Goal: Task Accomplishment & Management: Use online tool/utility

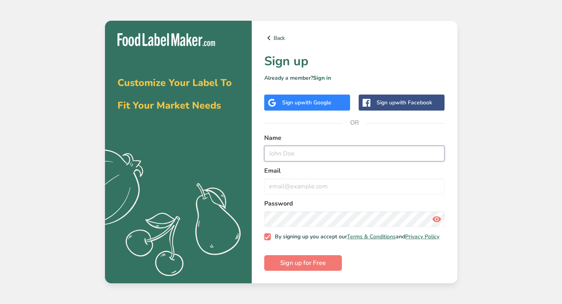
click at [315, 156] on input "text" at bounding box center [354, 154] width 181 height 16
type input "[PERSON_NAME]"
click at [297, 179] on input "email" at bounding box center [354, 186] width 181 height 16
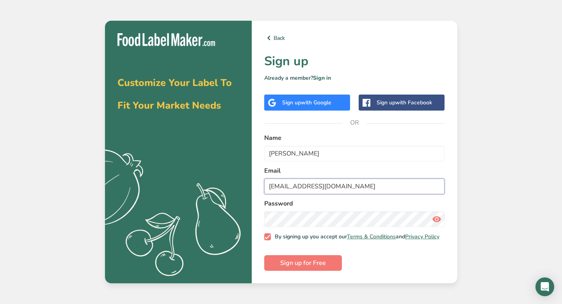
type input "[EMAIL_ADDRESS][DOMAIN_NAME]"
click at [309, 267] on span "Sign up for Free" at bounding box center [303, 262] width 46 height 9
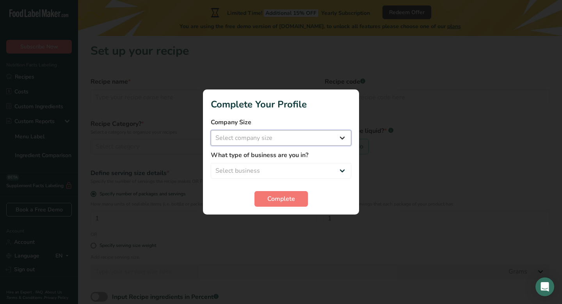
click at [259, 136] on select "Select company size Fewer than 10 Employees 10 to 50 Employees 51 to 500 Employ…" at bounding box center [281, 138] width 141 height 16
select select "1"
click at [270, 197] on span "Complete" at bounding box center [281, 198] width 28 height 9
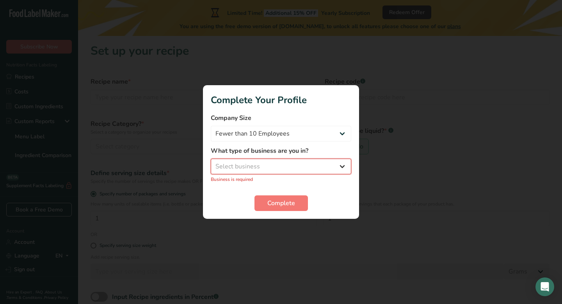
click at [242, 166] on select "Select business Packaged Food Manufacturer Restaurant & Cafe Bakery Meal Plans …" at bounding box center [281, 166] width 141 height 16
select select "6"
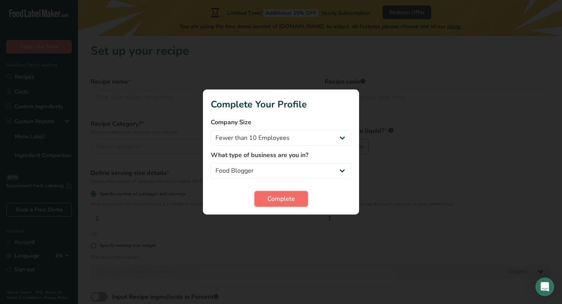
click at [282, 201] on span "Complete" at bounding box center [281, 198] width 28 height 9
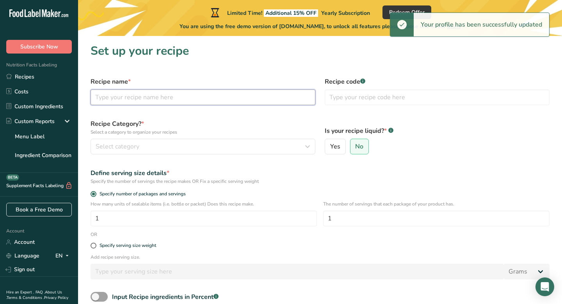
click at [164, 96] on input "text" at bounding box center [203, 97] width 225 height 16
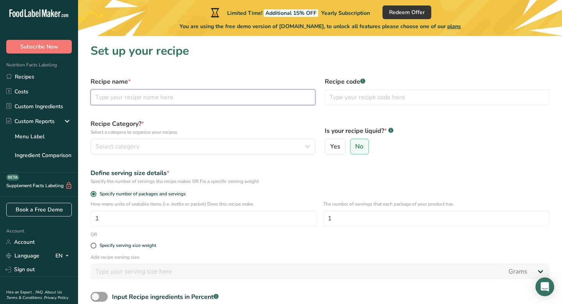
paste input "Beef Strips with Rice"
type input "Beef Strips with Rice"
click at [358, 97] on input "text" at bounding box center [437, 97] width 225 height 16
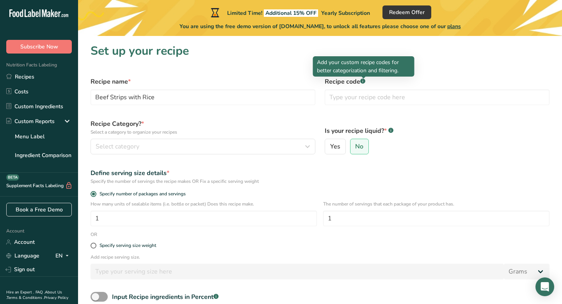
click at [363, 83] on rect at bounding box center [362, 80] width 5 height 5
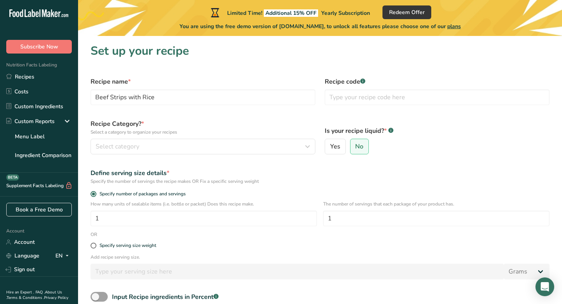
click at [363, 83] on rect at bounding box center [362, 80] width 5 height 5
click at [357, 94] on input "text" at bounding box center [437, 97] width 225 height 16
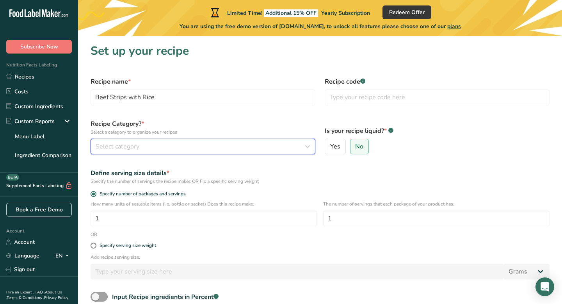
click at [194, 144] on div "Select category" at bounding box center [201, 146] width 210 height 9
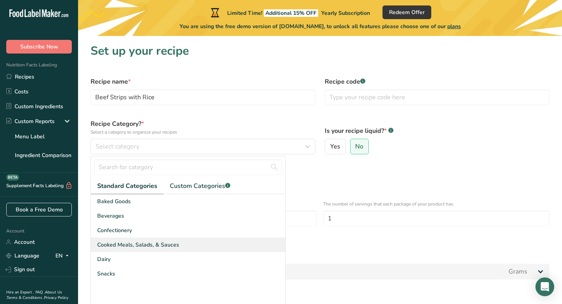
click at [136, 241] on span "Cooked Meals, Salads, & Sauces" at bounding box center [138, 244] width 82 height 8
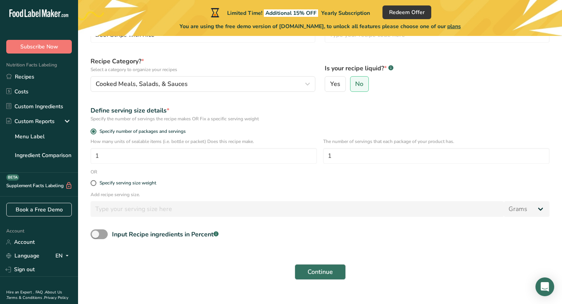
scroll to position [65, 0]
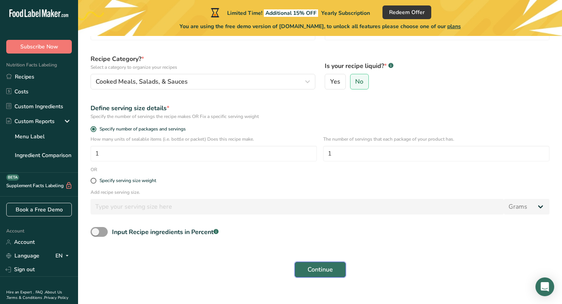
click at [340, 265] on button "Continue" at bounding box center [320, 269] width 51 height 16
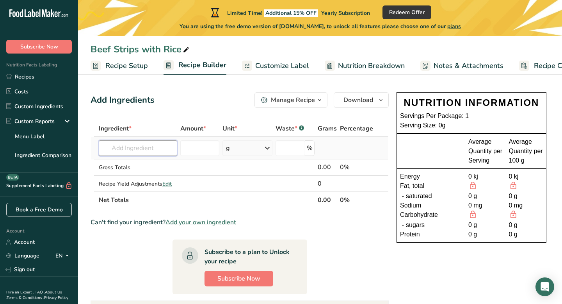
click at [141, 149] on input "text" at bounding box center [138, 148] width 78 height 16
paste input "• 100g beef strips"
drag, startPoint x: 139, startPoint y: 150, endPoint x: 124, endPoint y: 148, distance: 15.8
click at [124, 148] on input "• 100g beef strips" at bounding box center [138, 148] width 78 height 16
type input "beef strips"
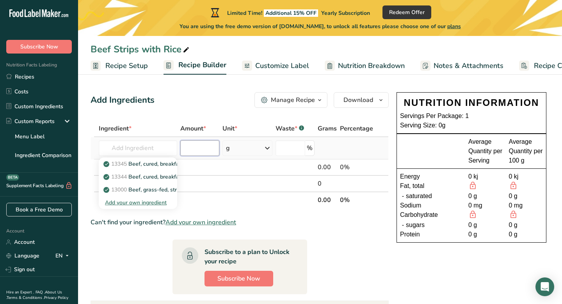
click at [208, 151] on input "number" at bounding box center [199, 148] width 39 height 16
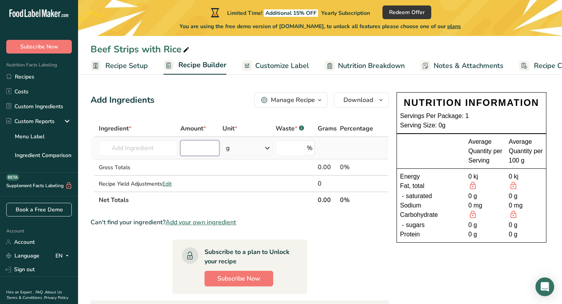
paste input "100"
type input "100"
click at [289, 151] on input "number" at bounding box center [291, 148] width 30 height 16
click at [140, 149] on input "text" at bounding box center [138, 148] width 78 height 16
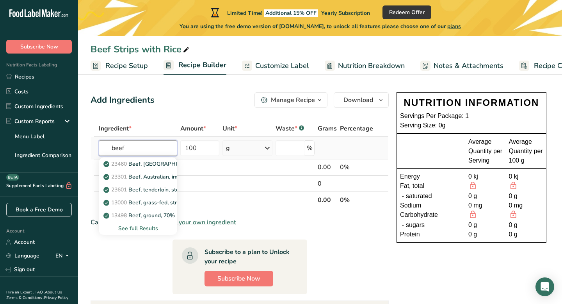
type input "beef"
type input "s"
type input "beef strips"
click at [165, 164] on p "13345 Beef, cured, breakfast strips, cooked" at bounding box center [162, 164] width 115 height 8
type input "Beef, cured, breakfast strips, cooked"
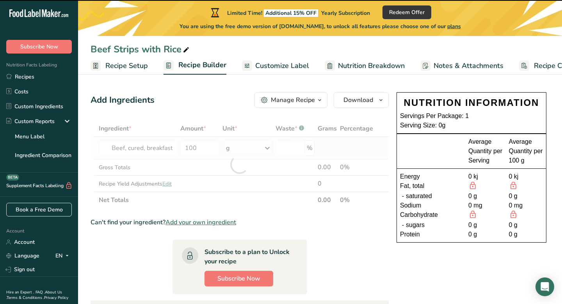
type input "0"
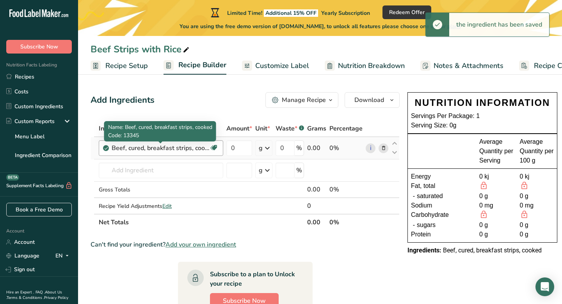
click at [173, 151] on div "Beef, cured, breakfast strips, cooked" at bounding box center [161, 147] width 98 height 9
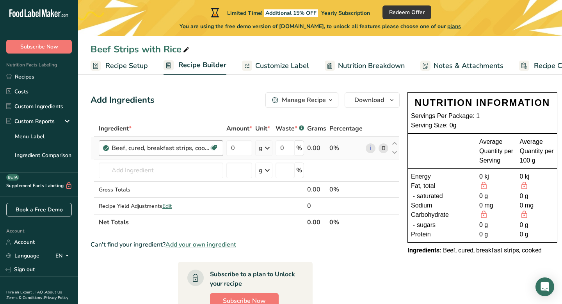
drag, startPoint x: 174, startPoint y: 149, endPoint x: 147, endPoint y: 149, distance: 27.7
click at [147, 149] on div "Beef, cured, breakfast strips, cooked" at bounding box center [161, 147] width 98 height 9
click at [218, 148] on span at bounding box center [213, 147] width 9 height 9
click at [227, 120] on div "Add Ingredients Manage Recipe Delete Recipe Duplicate Recipe Scale Recipe Save …" at bounding box center [248, 302] width 314 height 427
